Goal: Task Accomplishment & Management: Use online tool/utility

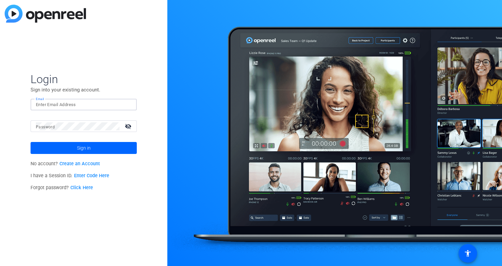
click at [96, 101] on input "Email" at bounding box center [84, 105] width 96 height 8
type input "[EMAIL_ADDRESS][DOMAIN_NAME]"
click at [31, 142] on button "Sign in" at bounding box center [84, 148] width 106 height 12
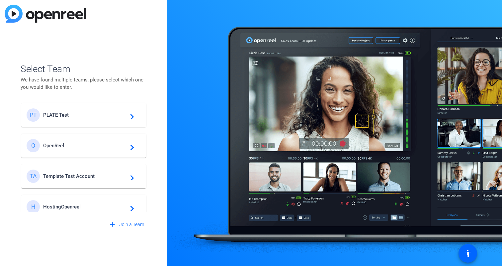
click at [56, 115] on span "PLATE Test" at bounding box center [84, 115] width 83 height 6
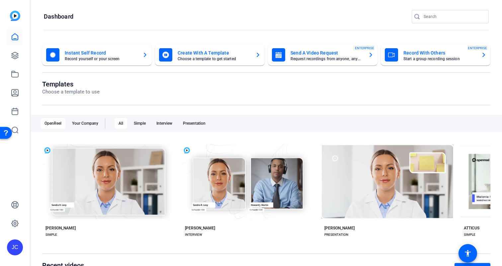
click at [102, 15] on openreel-page-title "Dashboard" at bounding box center [266, 16] width 445 height 13
click at [114, 12] on openreel-page-title "Dashboard" at bounding box center [266, 16] width 445 height 13
click at [129, 19] on openreel-page-title "Dashboard" at bounding box center [266, 16] width 445 height 13
click at [14, 56] on icon at bounding box center [15, 55] width 7 height 7
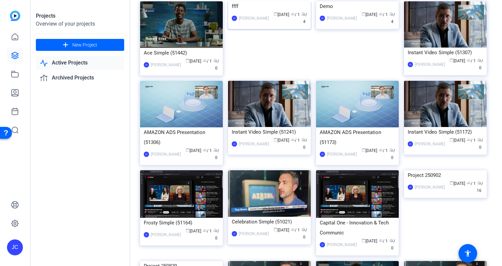
scroll to position [62, 0]
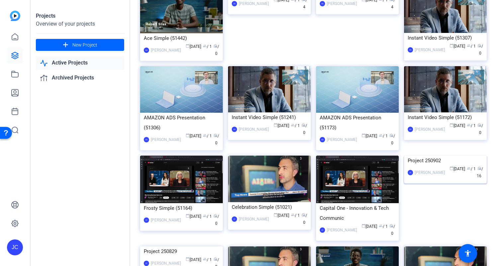
click at [441, 155] on img at bounding box center [445, 155] width 83 height 0
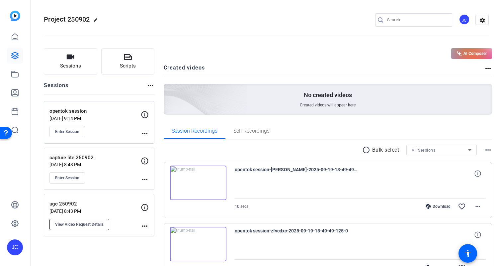
click at [78, 224] on span "View Video Request Details" at bounding box center [79, 223] width 48 height 5
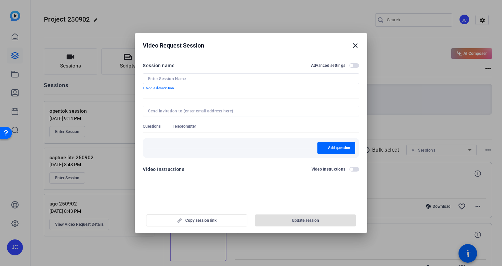
type input "ugc 250902"
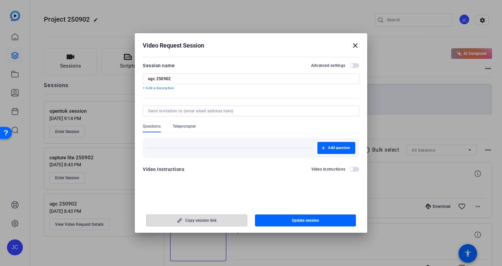
click at [203, 220] on span "Copy session link" at bounding box center [200, 220] width 31 height 5
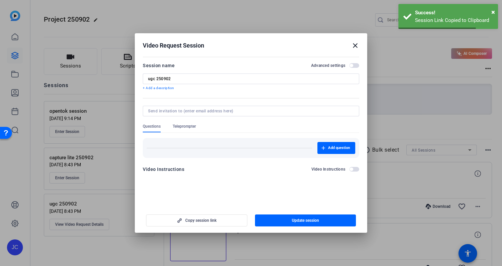
click at [359, 44] on mat-icon "close" at bounding box center [355, 46] width 8 height 8
